Goal: Use online tool/utility: Utilize a website feature to perform a specific function

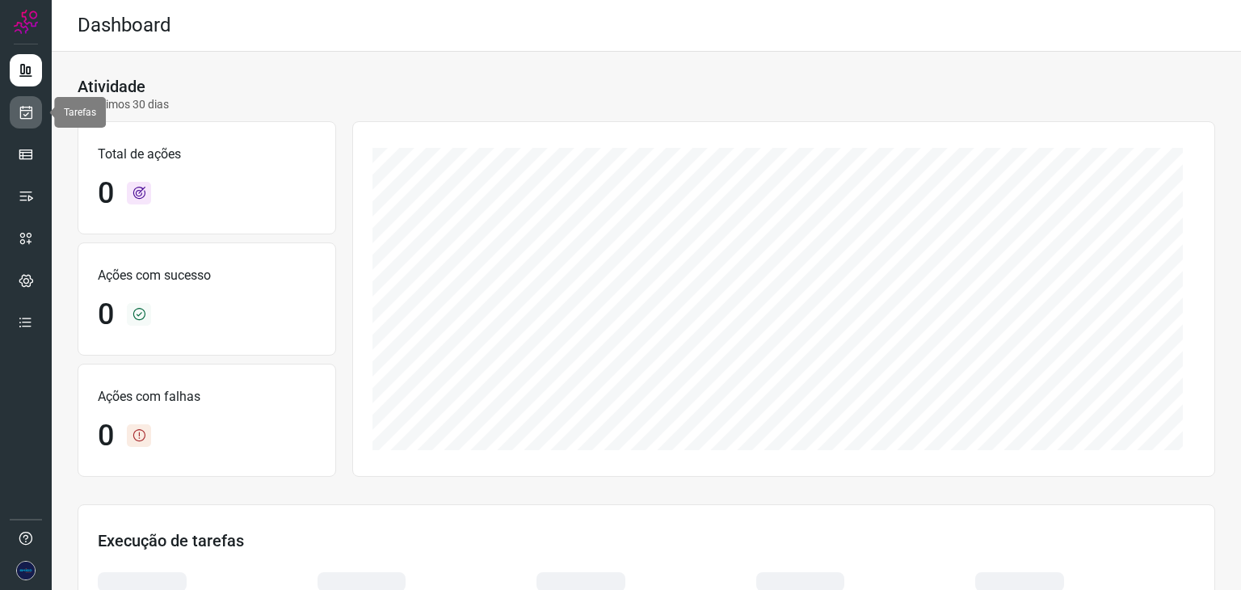
click at [21, 116] on icon at bounding box center [26, 112] width 17 height 16
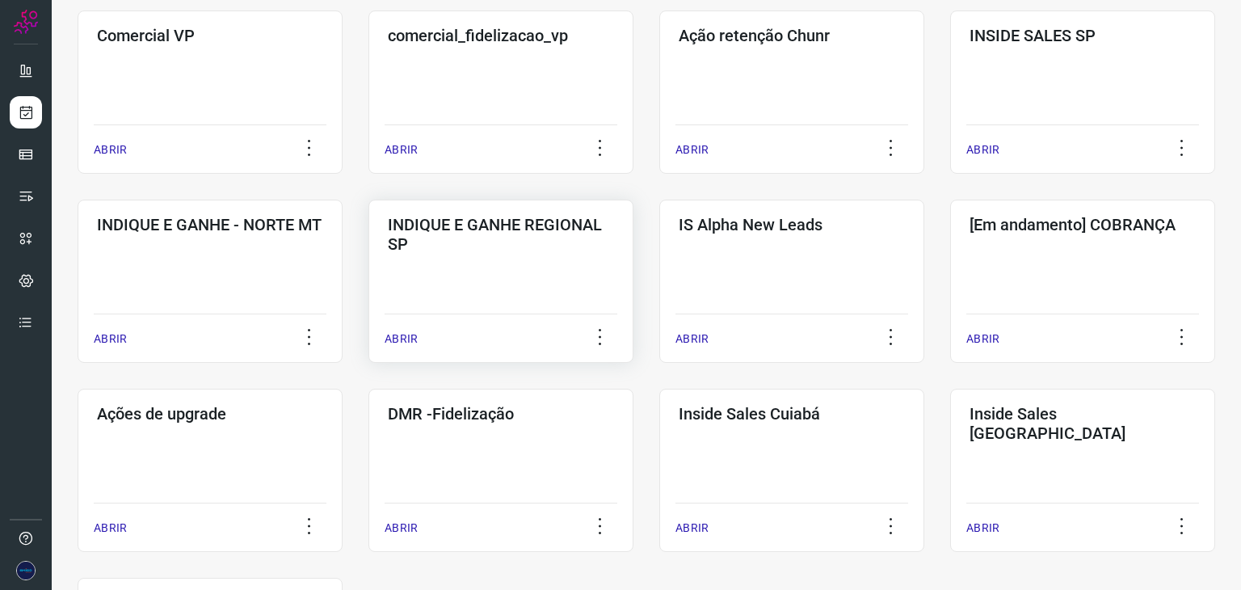
scroll to position [566, 0]
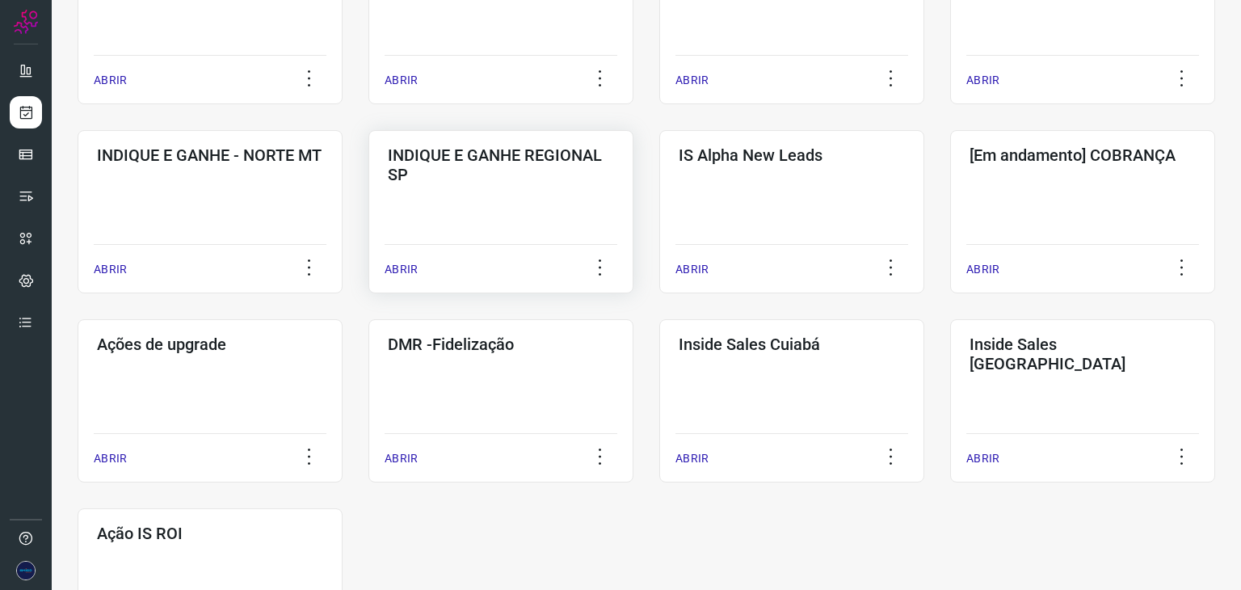
click at [398, 272] on p "ABRIR" at bounding box center [401, 269] width 33 height 17
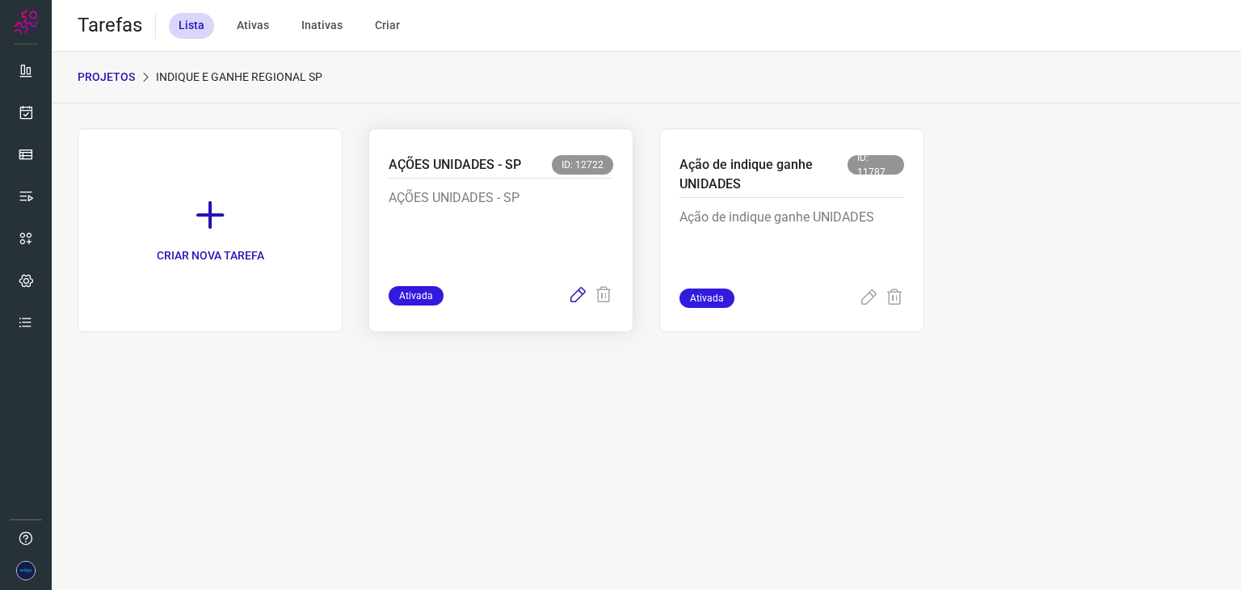
click at [578, 300] on icon at bounding box center [577, 295] width 19 height 19
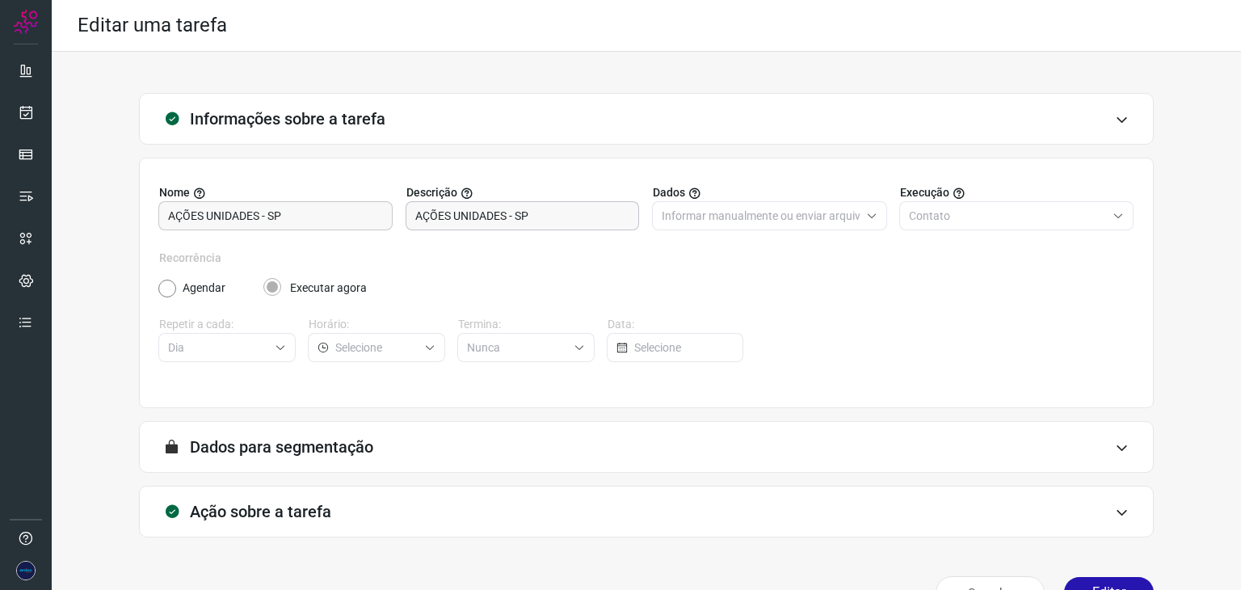
scroll to position [41, 0]
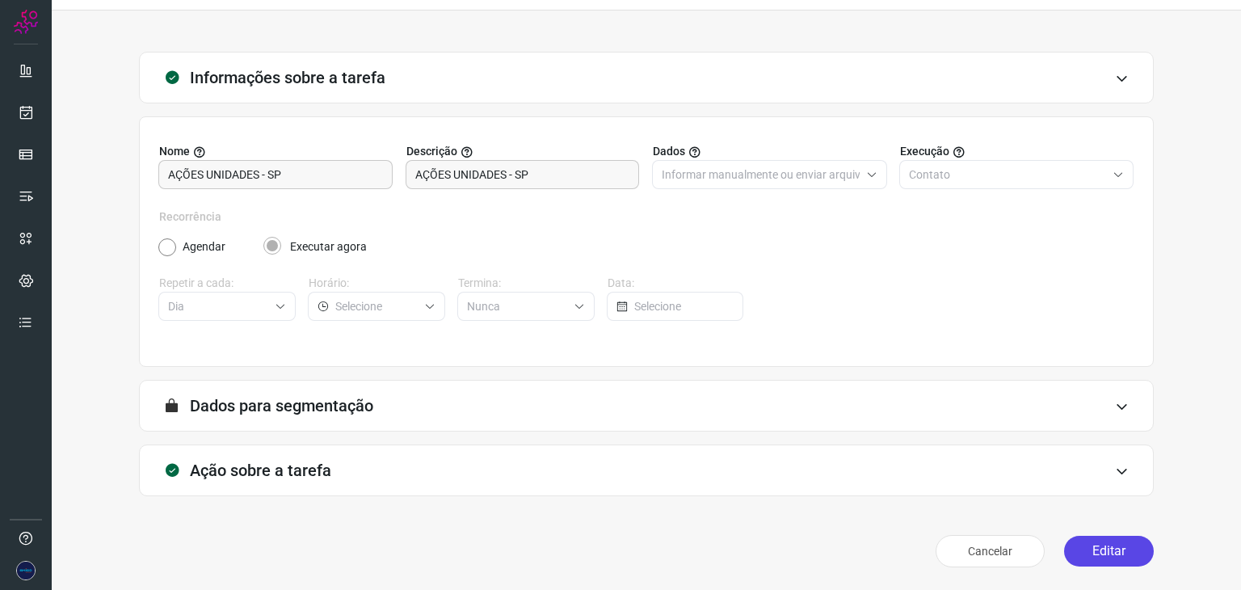
click at [1097, 550] on button "Editar" at bounding box center [1109, 551] width 90 height 31
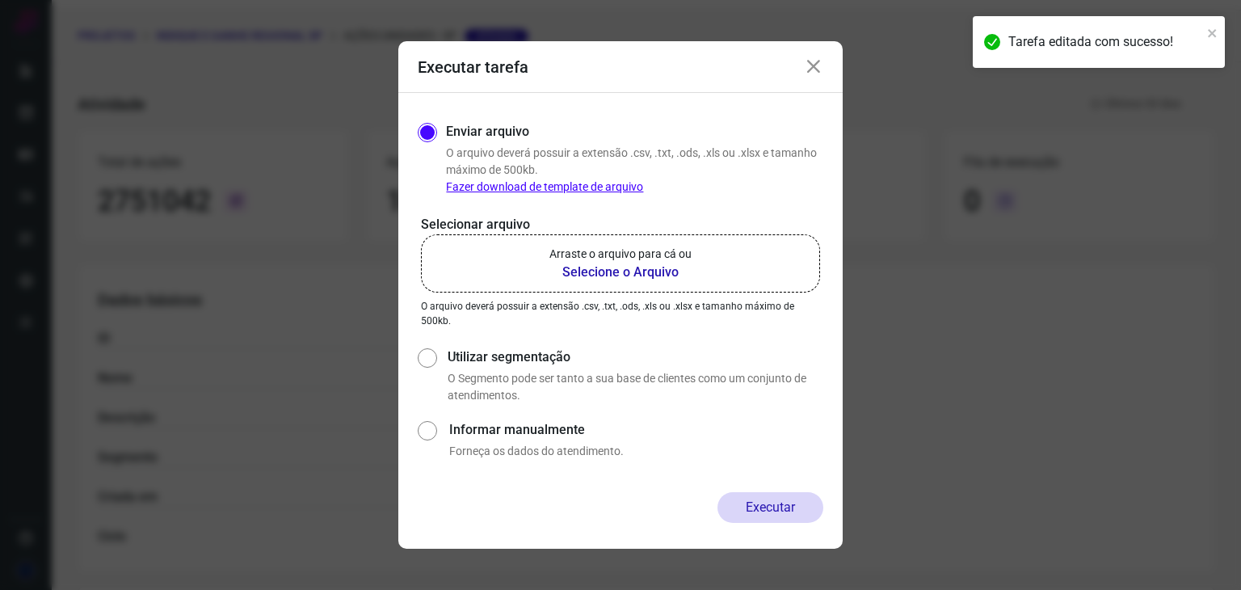
click at [610, 276] on b "Selecione o Arquivo" at bounding box center [621, 272] width 142 height 19
click at [0, 0] on input "Arraste o arquivo para cá ou Selecione o Arquivo" at bounding box center [0, 0] width 0 height 0
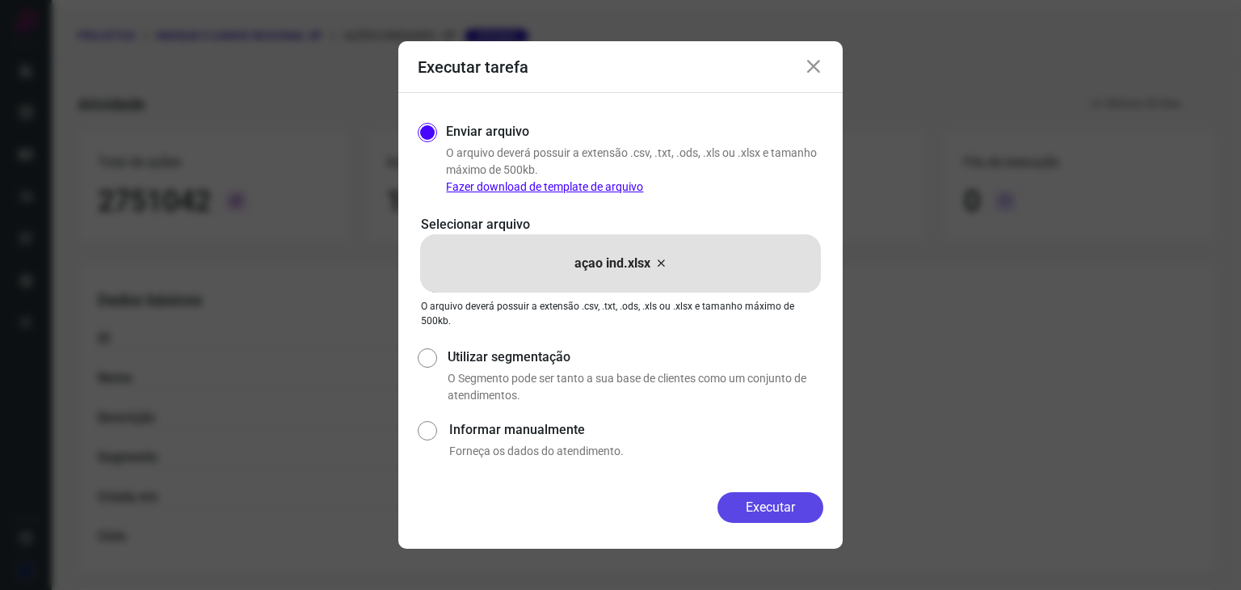
click at [775, 498] on button "Executar" at bounding box center [771, 507] width 106 height 31
